Goal: Register for event/course

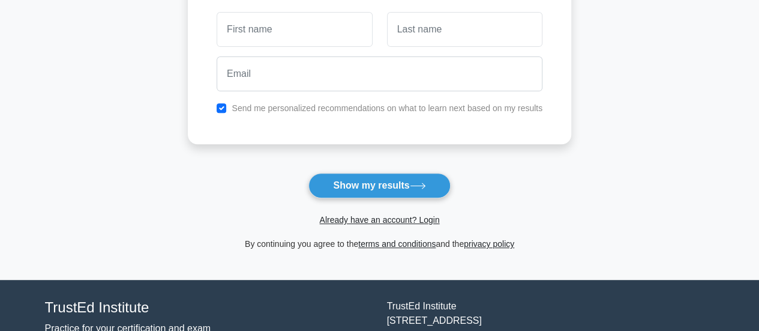
scroll to position [91, 0]
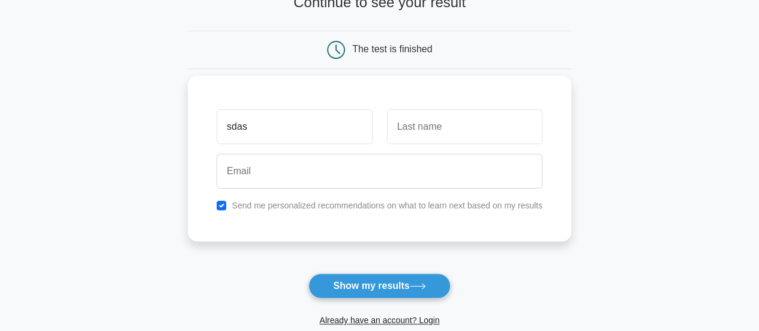
type input "sdas"
type input "dasf"
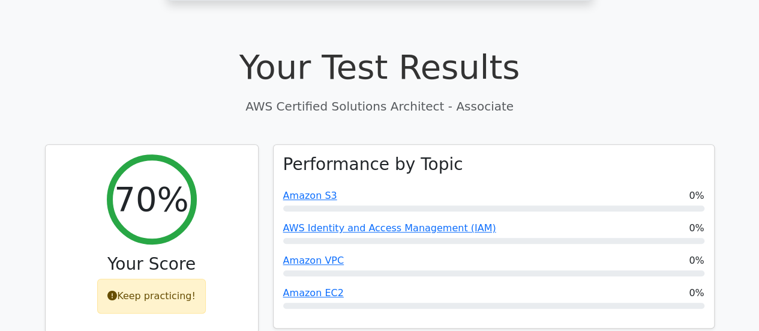
scroll to position [360, 0]
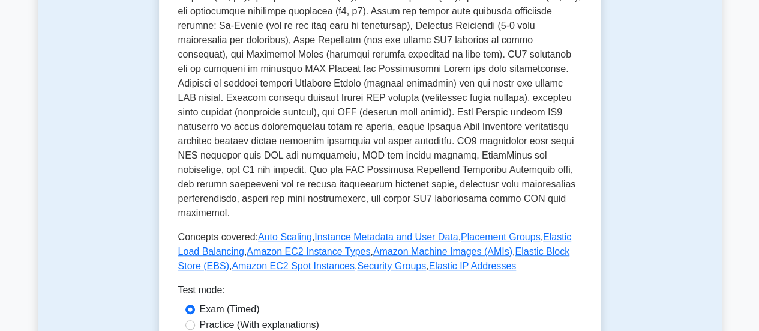
scroll to position [540, 0]
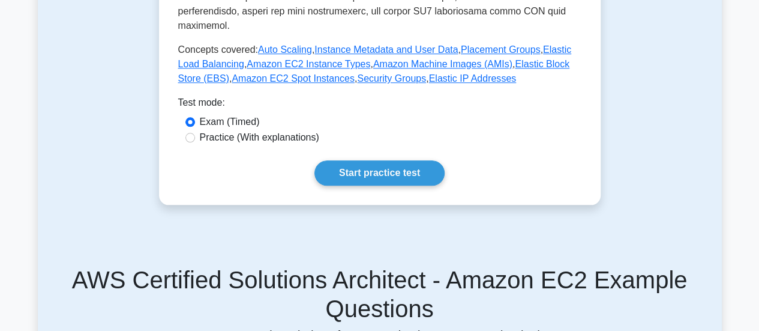
click at [245, 130] on label "Practice (With explanations)" at bounding box center [259, 137] width 119 height 14
click at [195, 133] on input "Practice (With explanations)" at bounding box center [191, 138] width 10 height 10
radio input "true"
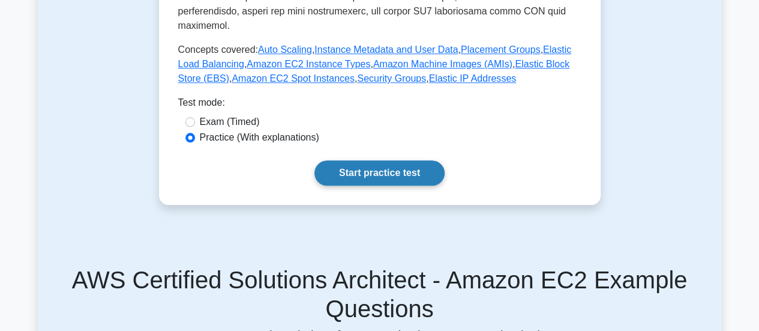
click at [393, 161] on link "Start practice test" at bounding box center [380, 172] width 130 height 25
